Goal: Task Accomplishment & Management: Manage account settings

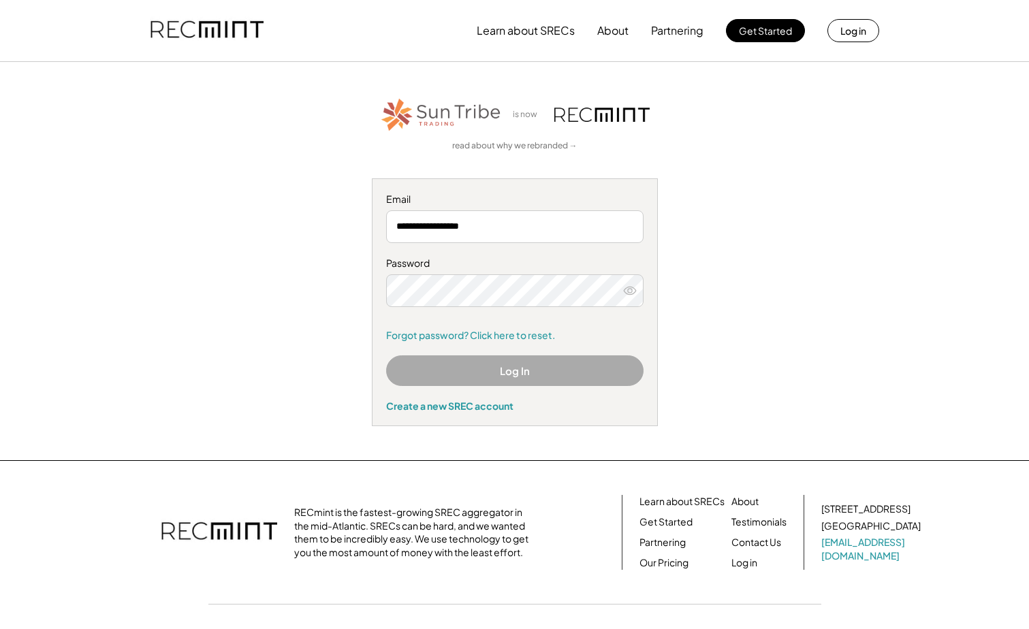
click at [542, 323] on div "Password Forgot password? Click here to reset." at bounding box center [514, 299] width 257 height 85
click at [539, 378] on button "Log In" at bounding box center [514, 370] width 257 height 31
click at [484, 259] on div "Password" at bounding box center [514, 264] width 257 height 14
click at [500, 229] on input "**********" at bounding box center [514, 226] width 257 height 33
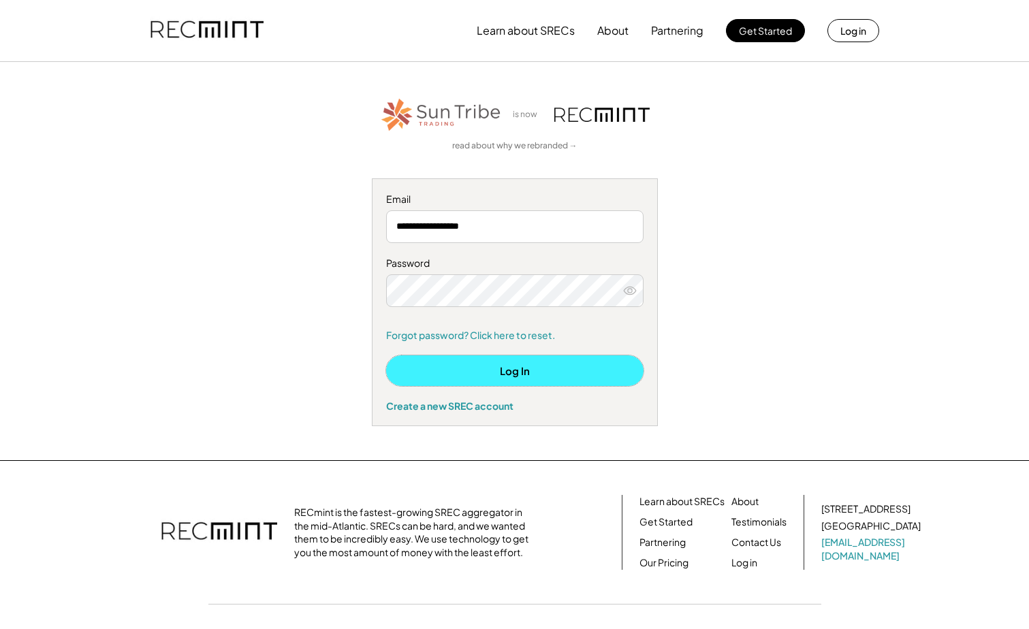
click at [492, 369] on button "Log In" at bounding box center [514, 370] width 257 height 31
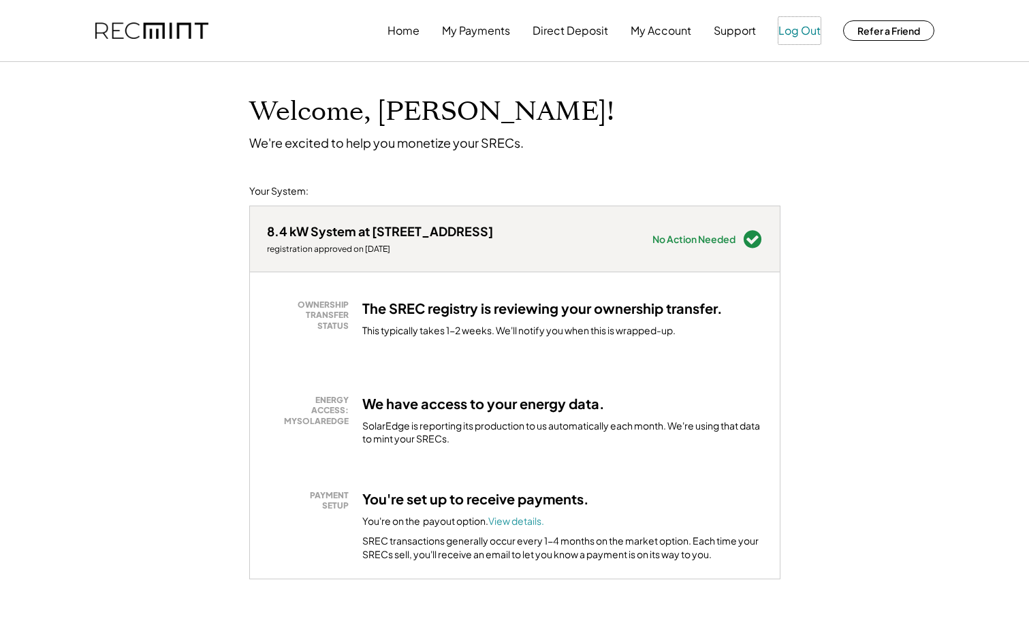
click at [790, 27] on button "Log Out" at bounding box center [799, 30] width 42 height 27
